Goal: Find contact information: Find contact information

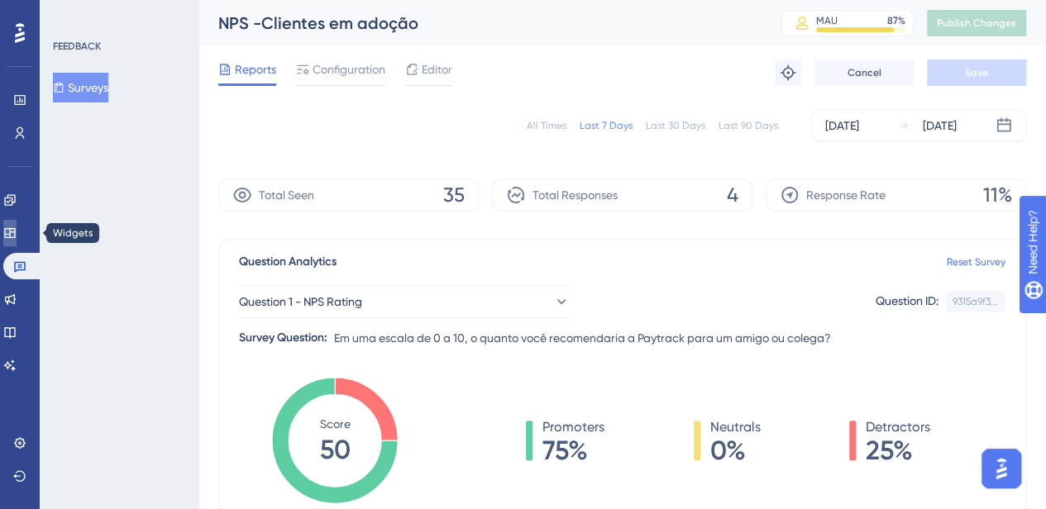
click at [14, 235] on icon at bounding box center [9, 233] width 11 height 10
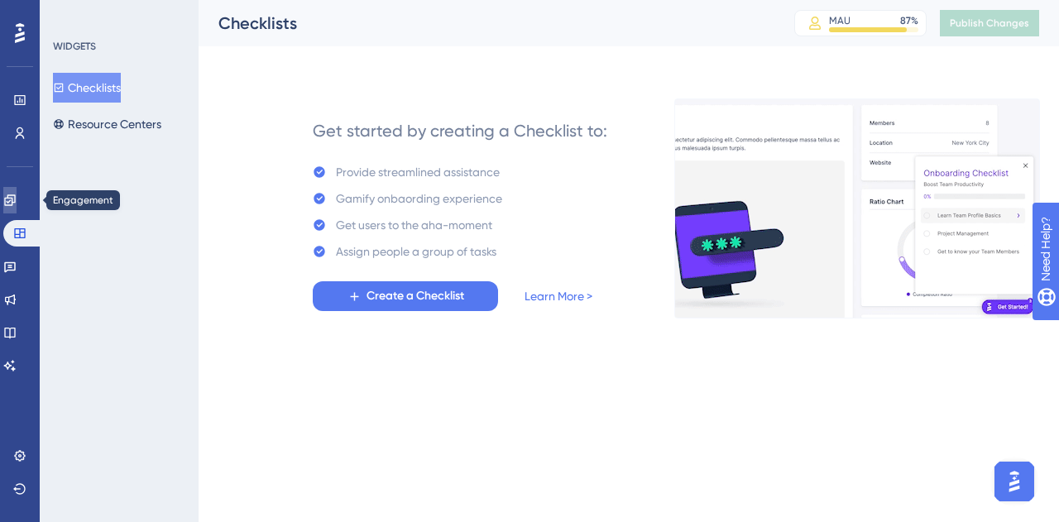
click at [17, 194] on icon at bounding box center [9, 200] width 13 height 13
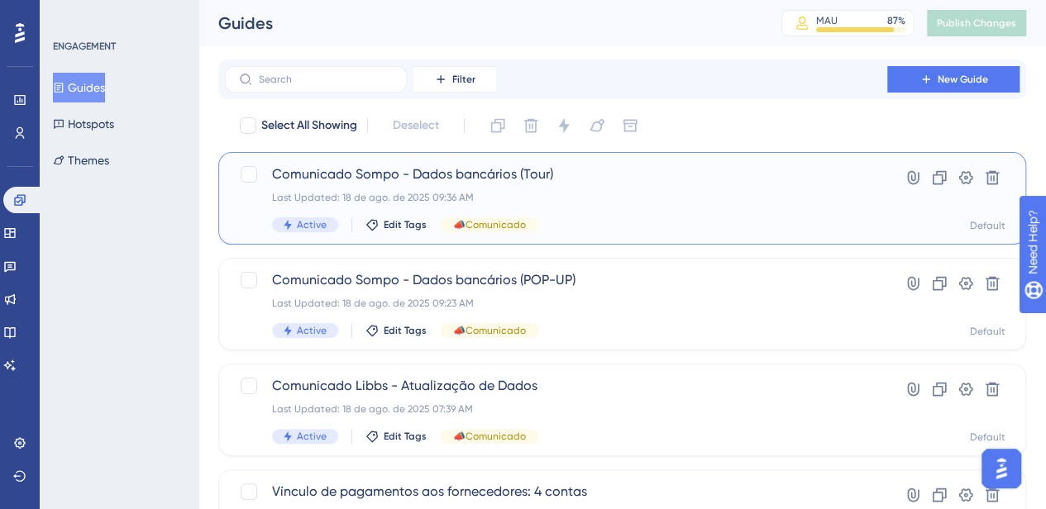
click at [577, 216] on div "Comunicado Sompo - Dados bancários (Tour) Last Updated: 18 de ago. de 2025 09:3…" at bounding box center [556, 199] width 568 height 68
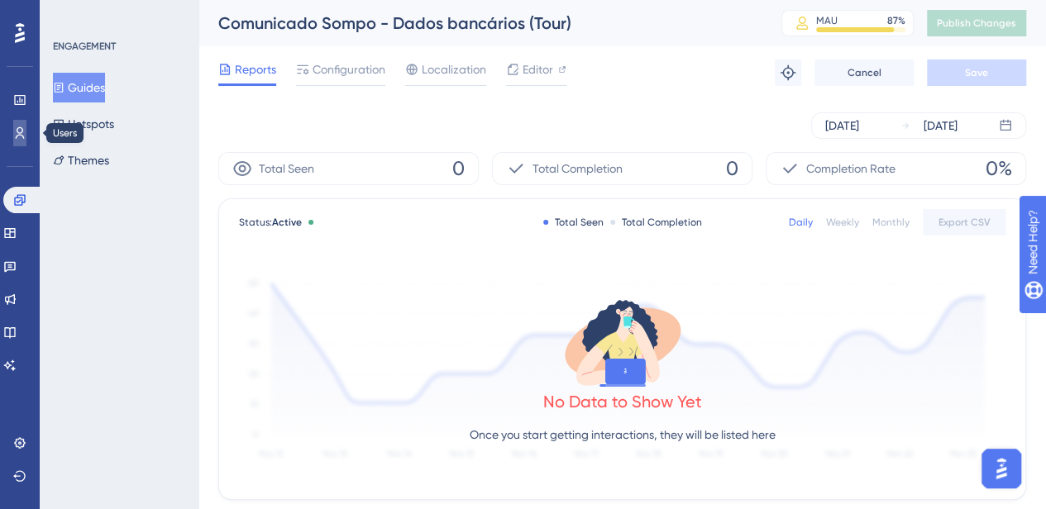
click at [13, 133] on icon at bounding box center [19, 133] width 13 height 13
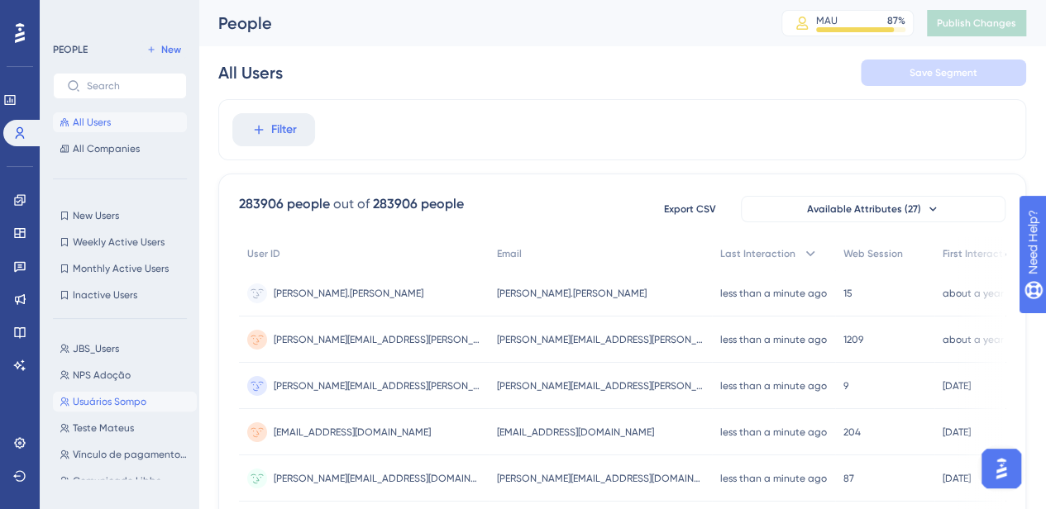
click at [122, 403] on span "Usuários Sompo" at bounding box center [110, 401] width 74 height 13
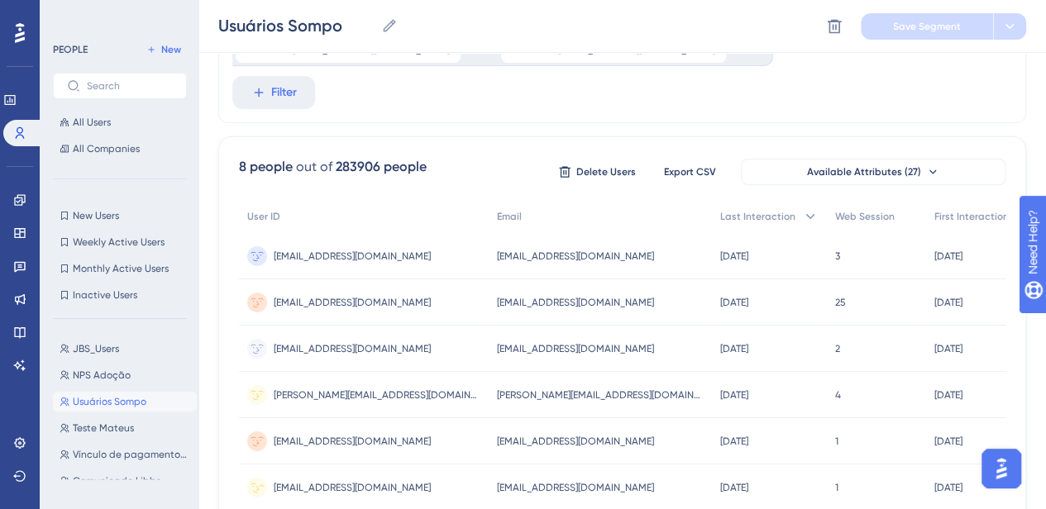
scroll to position [215, 0]
drag, startPoint x: 562, startPoint y: 213, endPoint x: 424, endPoint y: 209, distance: 137.3
click at [489, 234] on div "[EMAIL_ADDRESS][DOMAIN_NAME] [EMAIL_ADDRESS][DOMAIN_NAME]" at bounding box center [600, 257] width 223 height 46
copy span "[EMAIL_ADDRESS][DOMAIN_NAME]"
